Goal: Find specific page/section: Find specific page/section

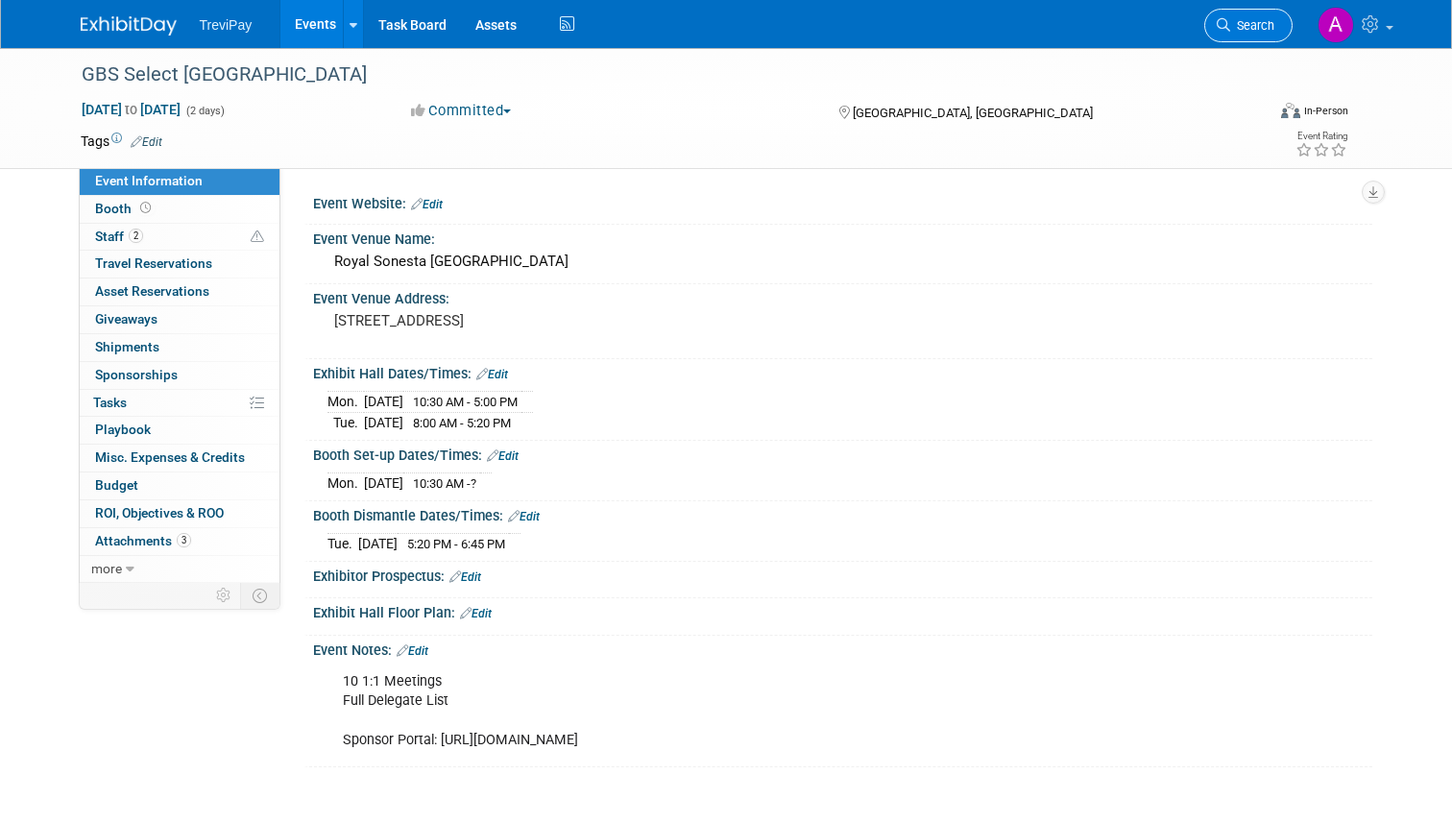
click at [1230, 30] on span "Search" at bounding box center [1252, 25] width 44 height 14
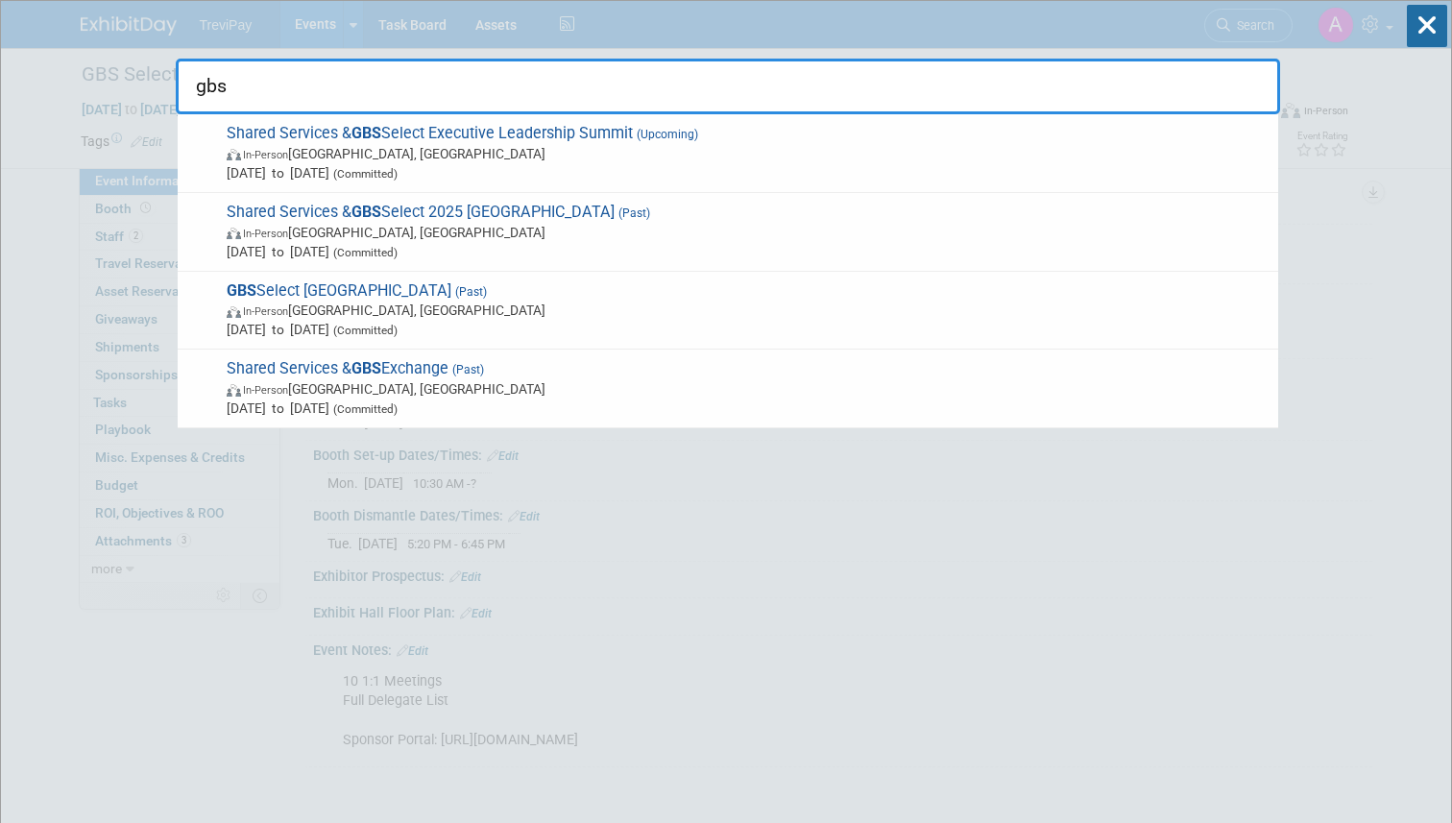
type input "gbs"
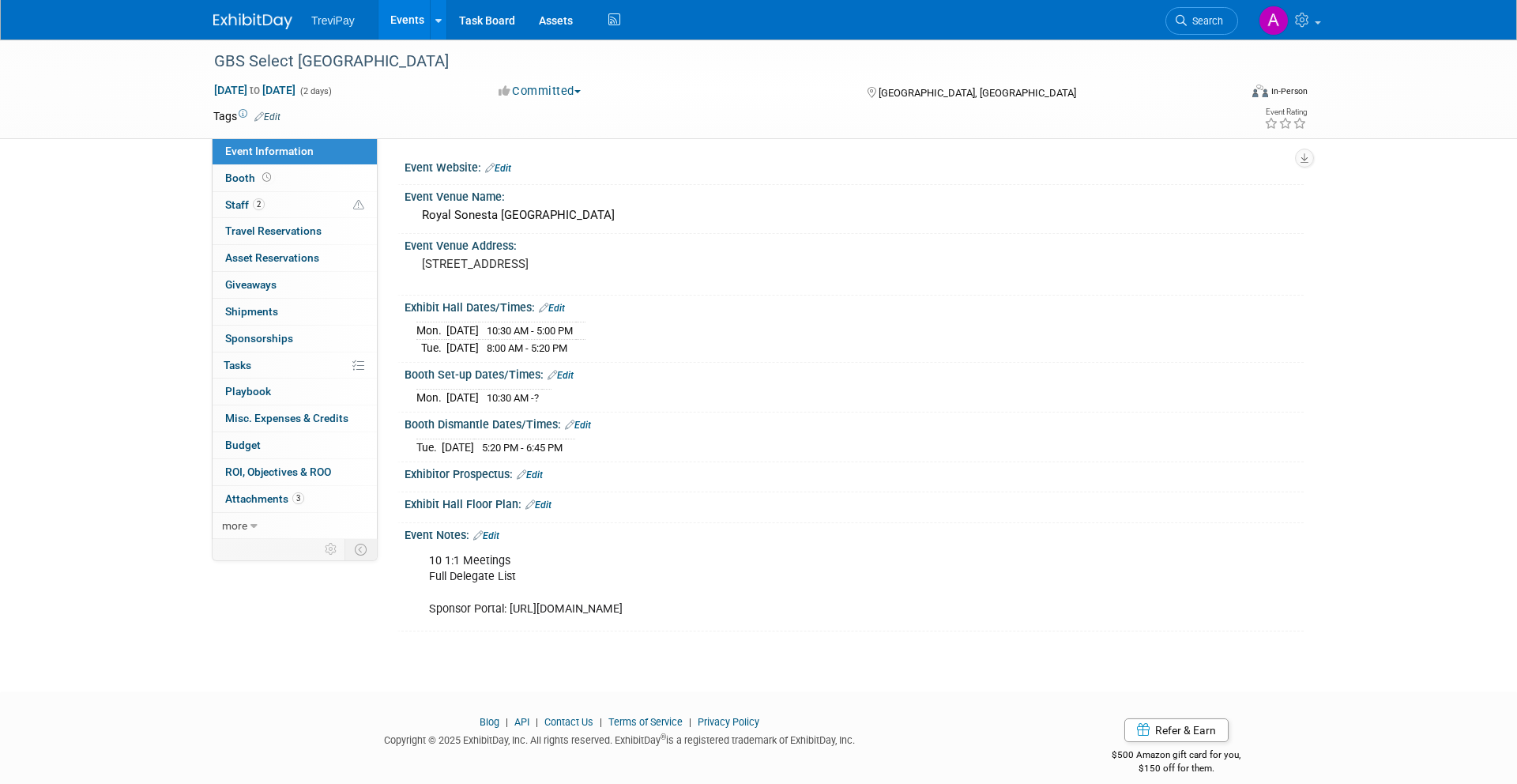
click at [251, 9] on link at bounding box center [262, 13] width 98 height 12
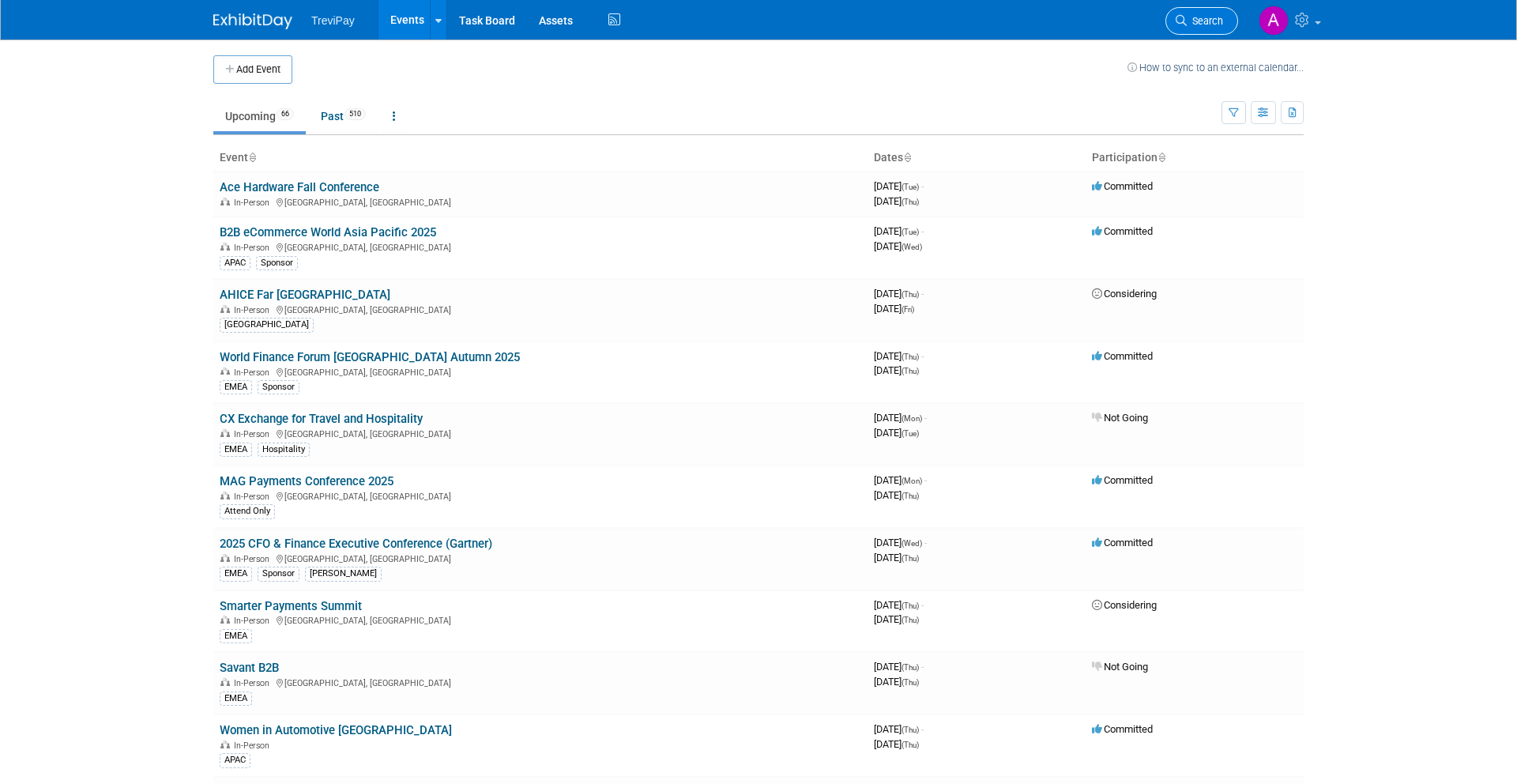
click at [1205, 26] on span "Search" at bounding box center [1205, 21] width 36 height 12
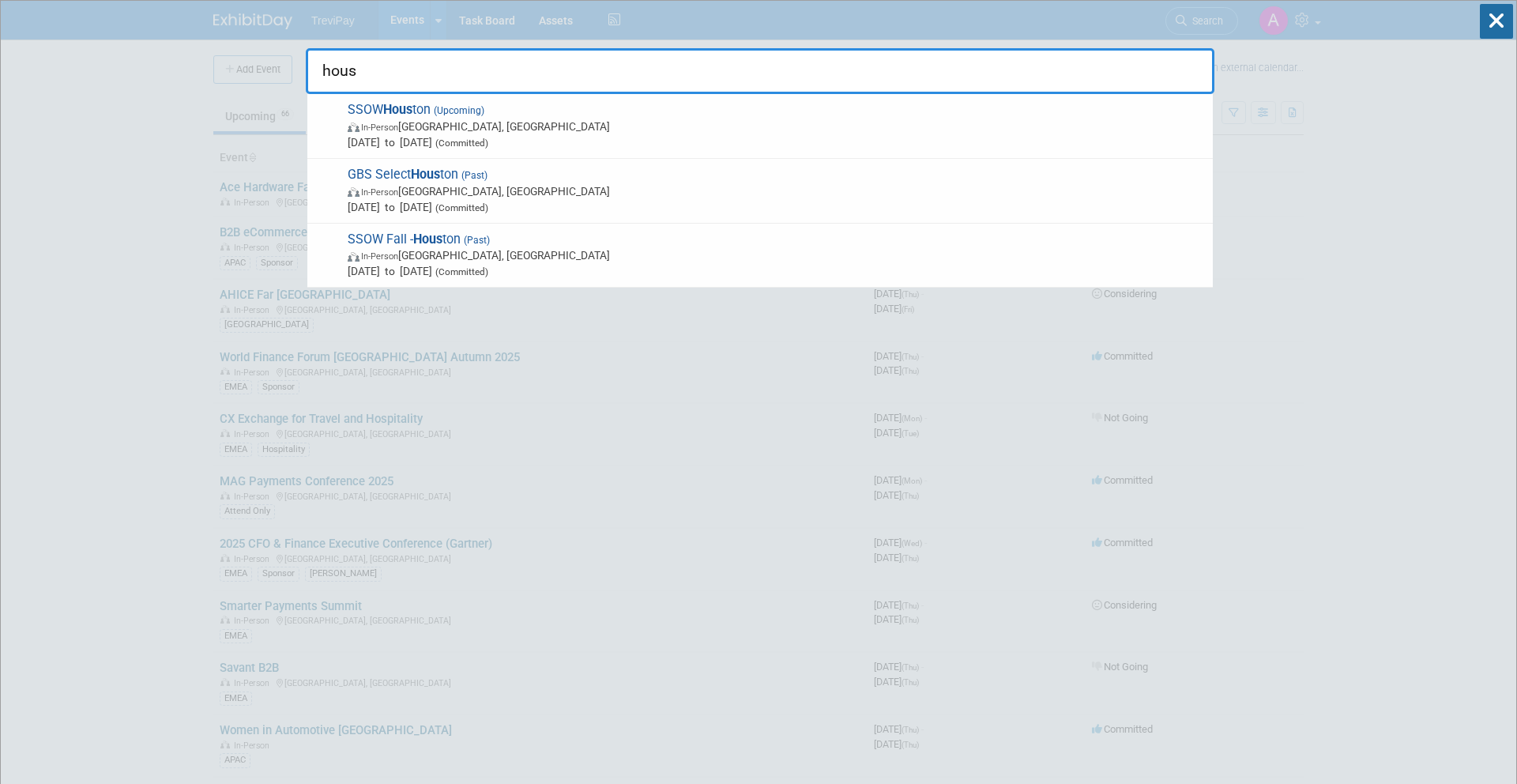
click at [520, 67] on input "hous" at bounding box center [760, 72] width 909 height 46
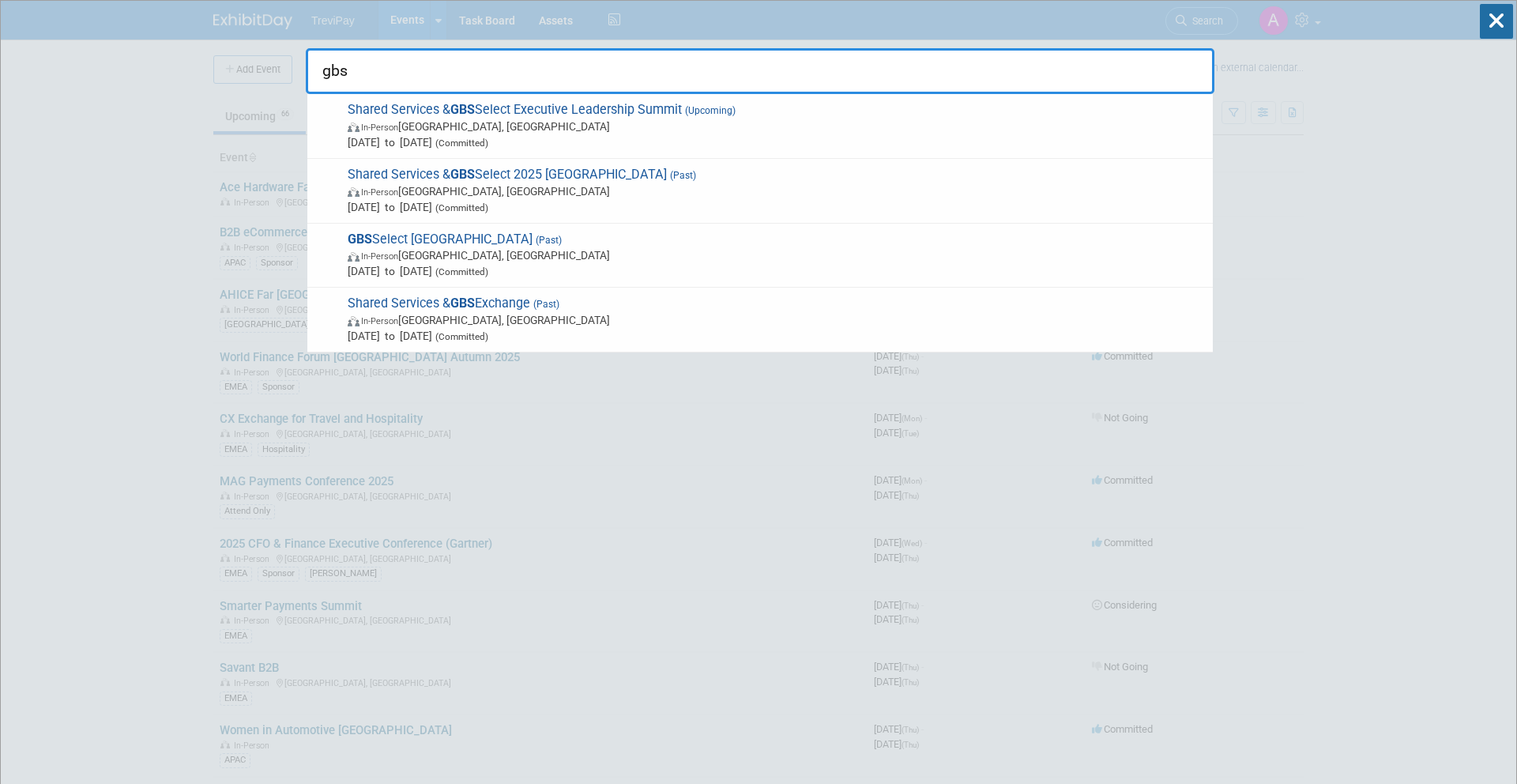
click at [480, 60] on input "gbs" at bounding box center [760, 72] width 909 height 46
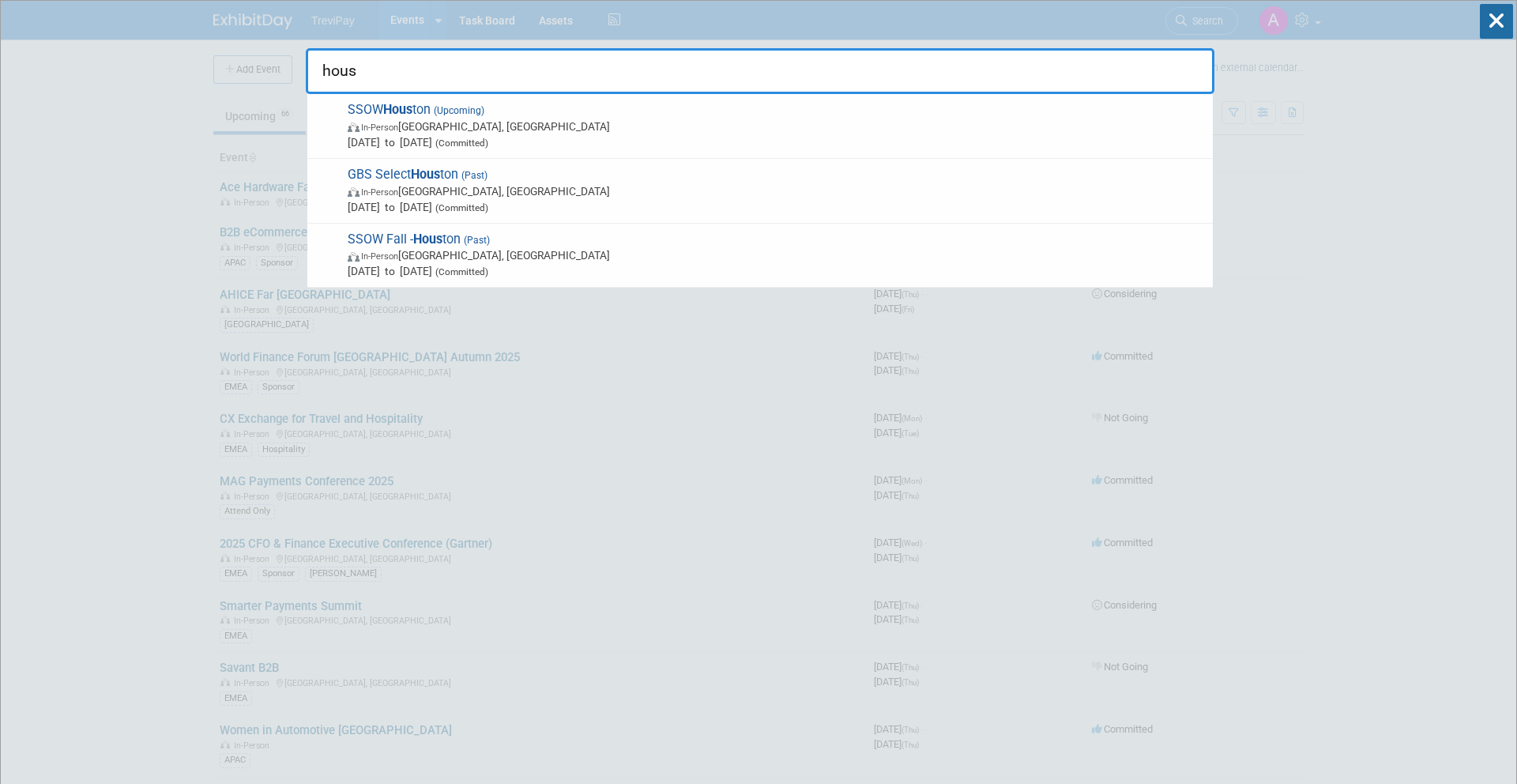
type input "hous"
